Goal: Information Seeking & Learning: Learn about a topic

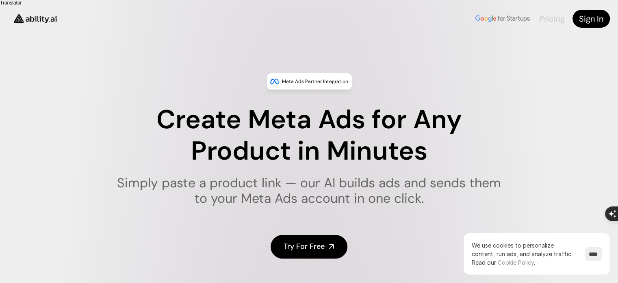
click at [550, 13] on link "Pricing" at bounding box center [552, 18] width 25 height 11
click at [32, 13] on img at bounding box center [35, 18] width 54 height 21
